Goal: Navigation & Orientation: Find specific page/section

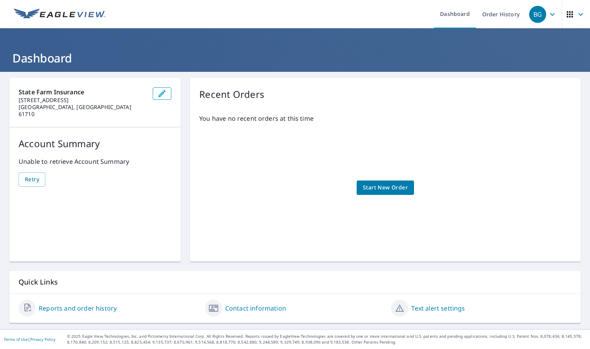
click at [123, 183] on div "Account Summary Unable to retrieve Account Summary Retry" at bounding box center [94, 161] width 171 height 69
click at [576, 18] on icon "button" at bounding box center [580, 14] width 9 height 9
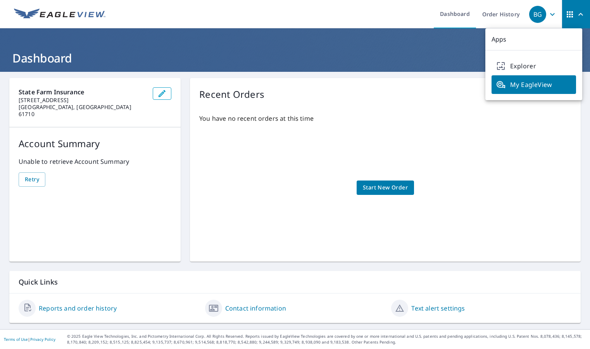
click at [526, 89] on span "My EagleView" at bounding box center [533, 84] width 75 height 9
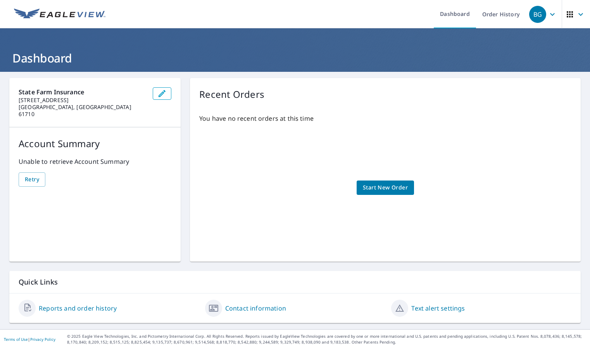
click at [576, 12] on icon "button" at bounding box center [580, 14] width 9 height 9
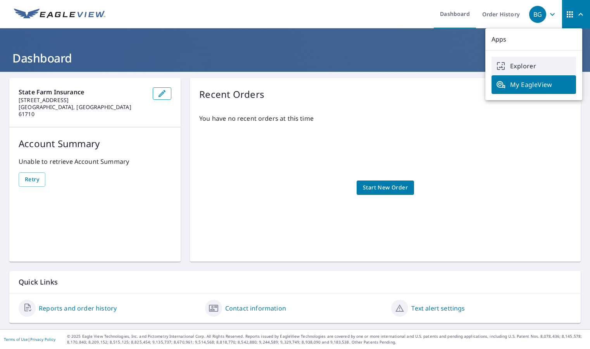
click at [500, 67] on icon "Explorer" at bounding box center [501, 67] width 5 height 2
